Goal: Task Accomplishment & Management: Manage account settings

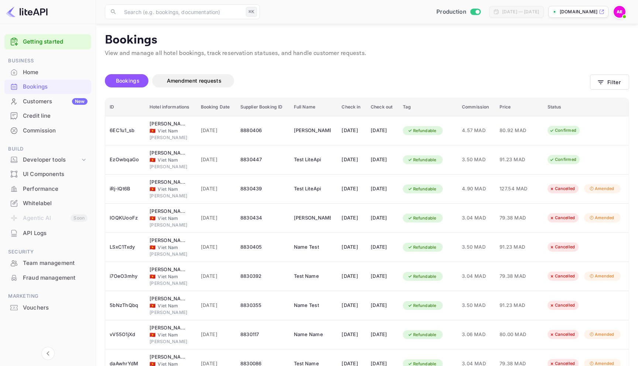
scroll to position [73, 0]
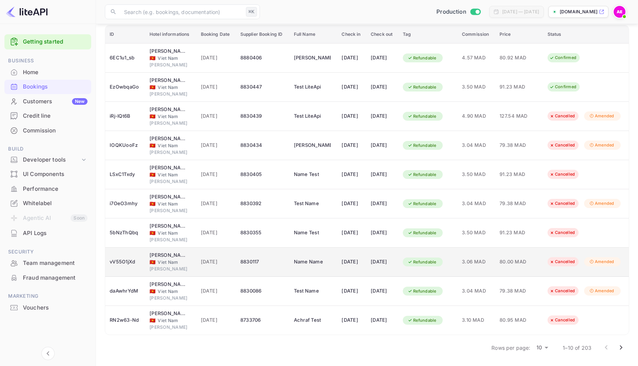
click at [278, 255] on td "8830117" at bounding box center [263, 262] width 54 height 29
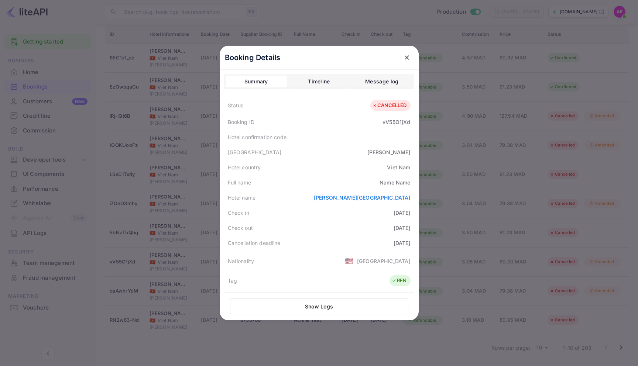
click at [407, 56] on icon "close" at bounding box center [406, 57] width 4 height 4
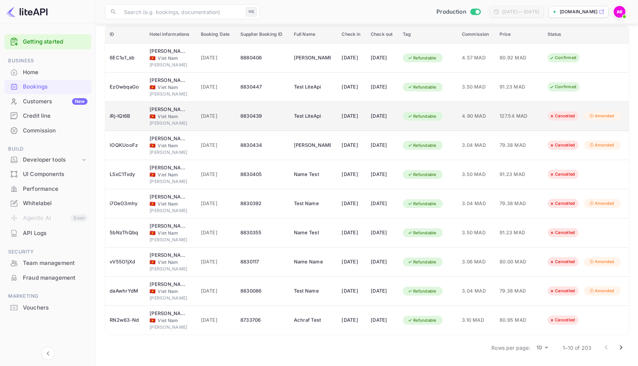
click at [249, 119] on div "8830439" at bounding box center [262, 116] width 45 height 12
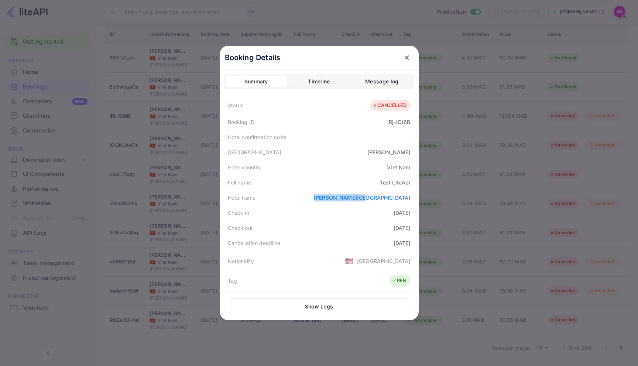
drag, startPoint x: 364, startPoint y: 195, endPoint x: 415, endPoint y: 196, distance: 50.9
click at [415, 196] on div "Booking Details Summary Timeline Message log Status CANCELLED Booking ID iRj-lQ…" at bounding box center [319, 183] width 199 height 275
copy link "[PERSON_NAME][GEOGRAPHIC_DATA]"
click at [547, 174] on div at bounding box center [319, 183] width 638 height 366
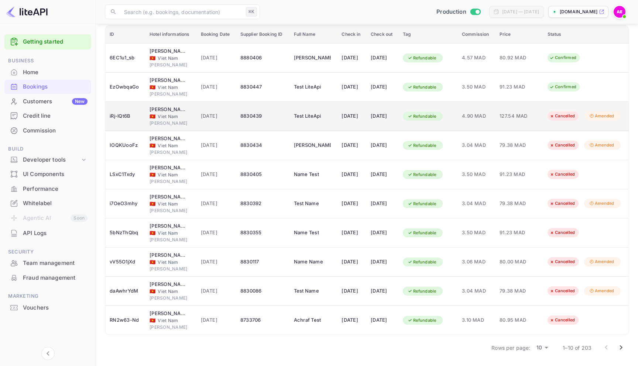
scroll to position [0, 0]
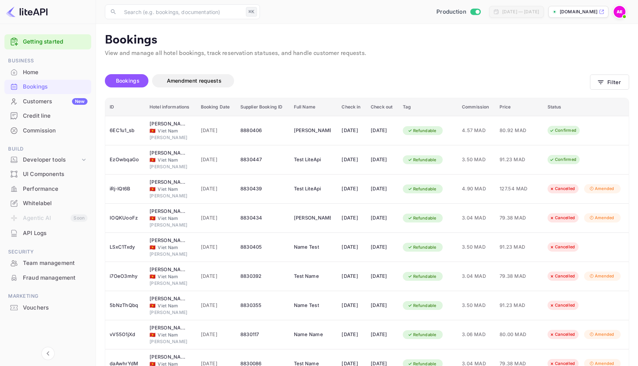
click at [213, 54] on p "View and manage all hotel bookings, track reservation statuses, and handle cust…" at bounding box center [367, 53] width 524 height 9
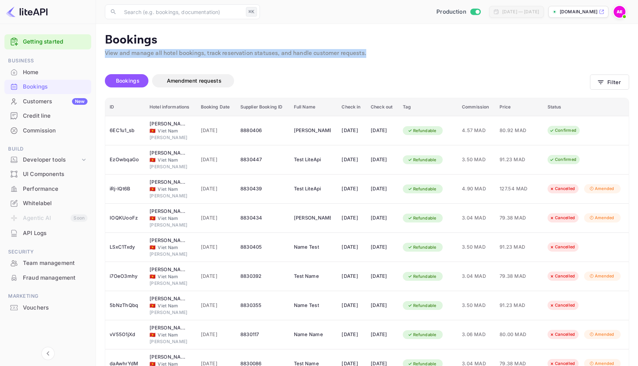
click at [213, 54] on p "View and manage all hotel bookings, track reservation statuses, and handle cust…" at bounding box center [367, 53] width 524 height 9
copy main "View and manage all hotel bookings, track reservation statuses, and handle cust…"
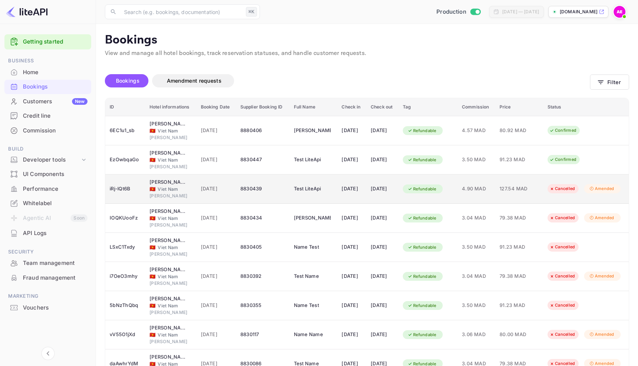
click at [365, 187] on td "[DATE]" at bounding box center [351, 189] width 29 height 29
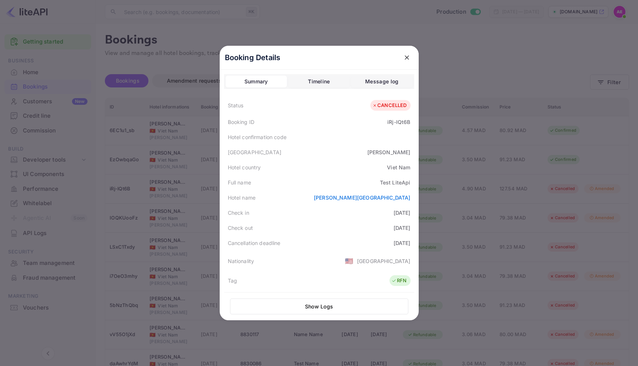
click at [399, 167] on div "Viet Nam" at bounding box center [398, 167] width 23 height 8
copy div "Viet Nam"
click at [329, 79] on div "Timeline" at bounding box center [319, 81] width 22 height 9
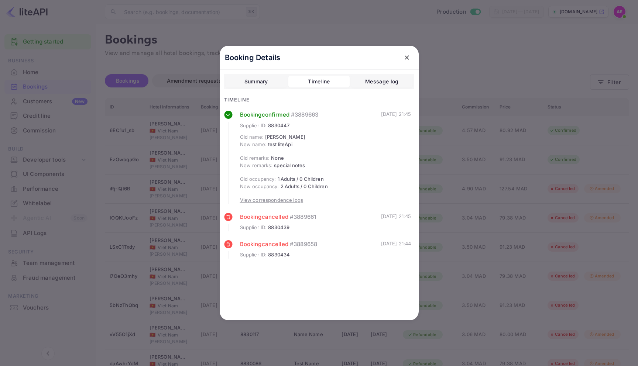
click at [258, 78] on div "Summary" at bounding box center [256, 81] width 24 height 9
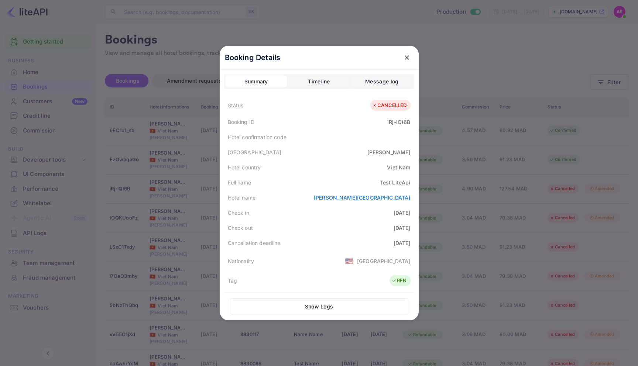
click at [276, 136] on div "Hotel confirmation code" at bounding box center [257, 137] width 59 height 8
click at [278, 135] on div "Hotel confirmation code" at bounding box center [257, 137] width 59 height 8
copy div "Hotel confirmation code"
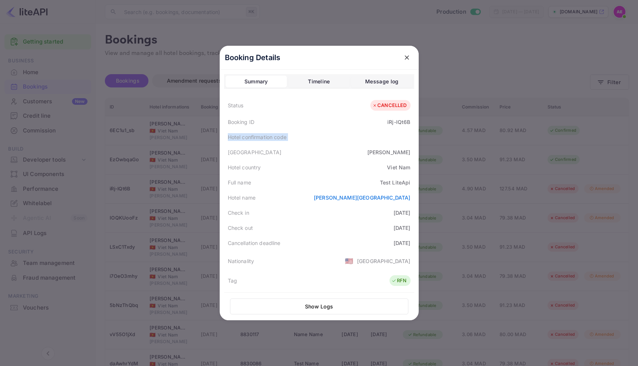
click at [404, 55] on icon "close" at bounding box center [406, 57] width 7 height 7
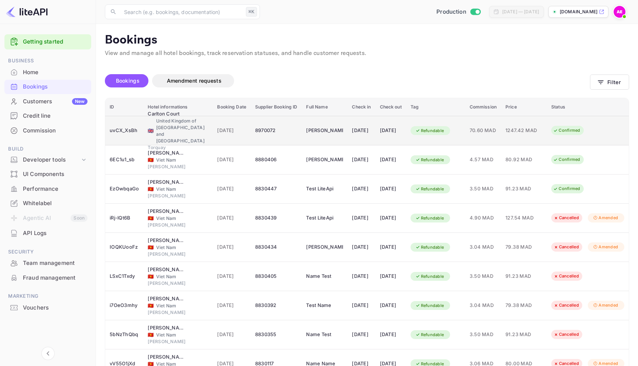
click at [510, 130] on span "1247.42 MAD" at bounding box center [523, 131] width 37 height 8
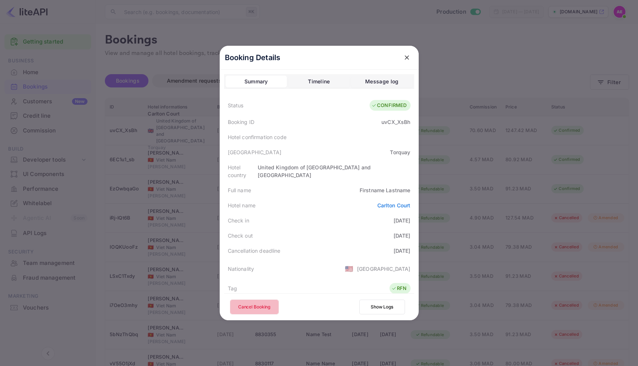
click at [256, 310] on button "Cancel Booking" at bounding box center [254, 307] width 49 height 15
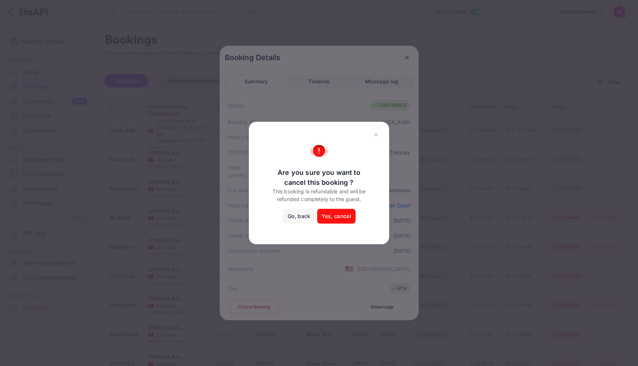
click at [332, 222] on button "Yes, cancel" at bounding box center [336, 216] width 38 height 15
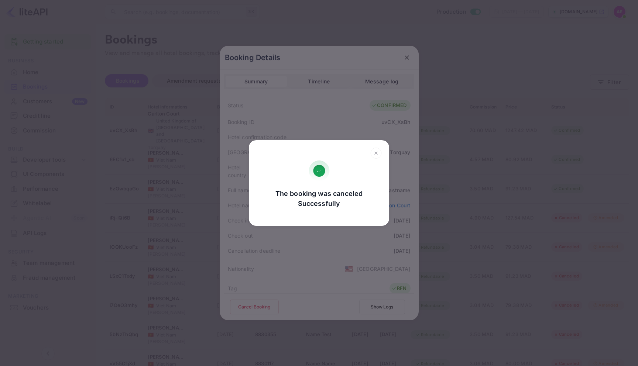
click at [379, 147] on h2 at bounding box center [319, 150] width 140 height 20
click at [378, 154] on icon at bounding box center [375, 153] width 11 height 11
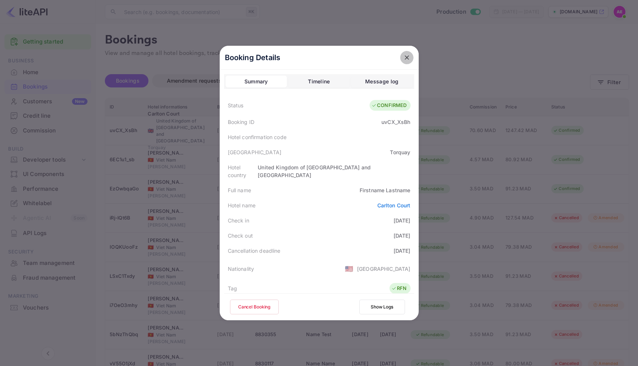
click at [406, 58] on icon "close" at bounding box center [406, 57] width 4 height 4
